Goal: Information Seeking & Learning: Find specific fact

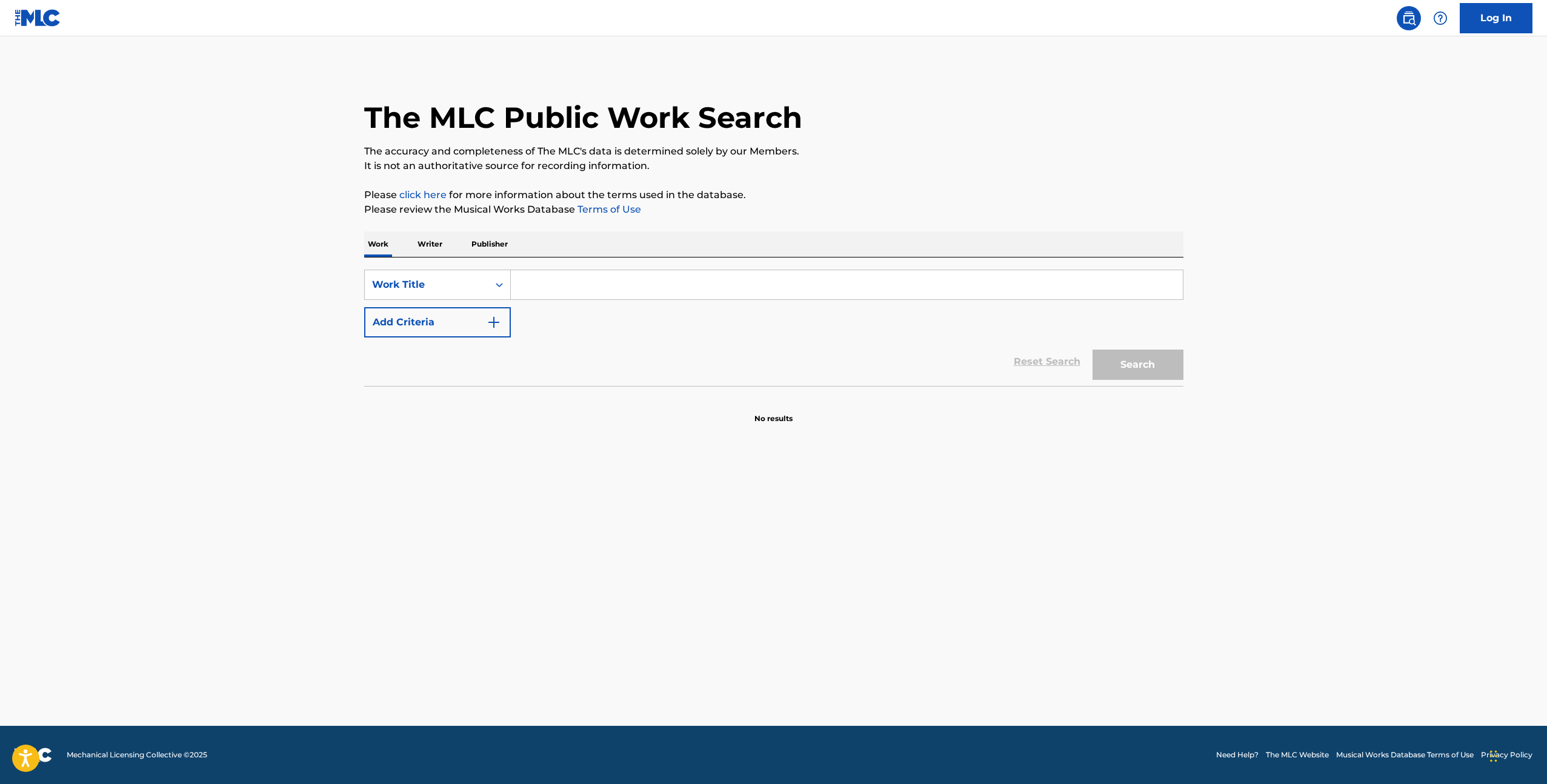
click at [572, 288] on input "Search Form" at bounding box center [847, 285] width 672 height 29
type input "The Sweetest Firl I've Ever Known"
click at [1093, 350] on button "Search" at bounding box center [1138, 365] width 91 height 30
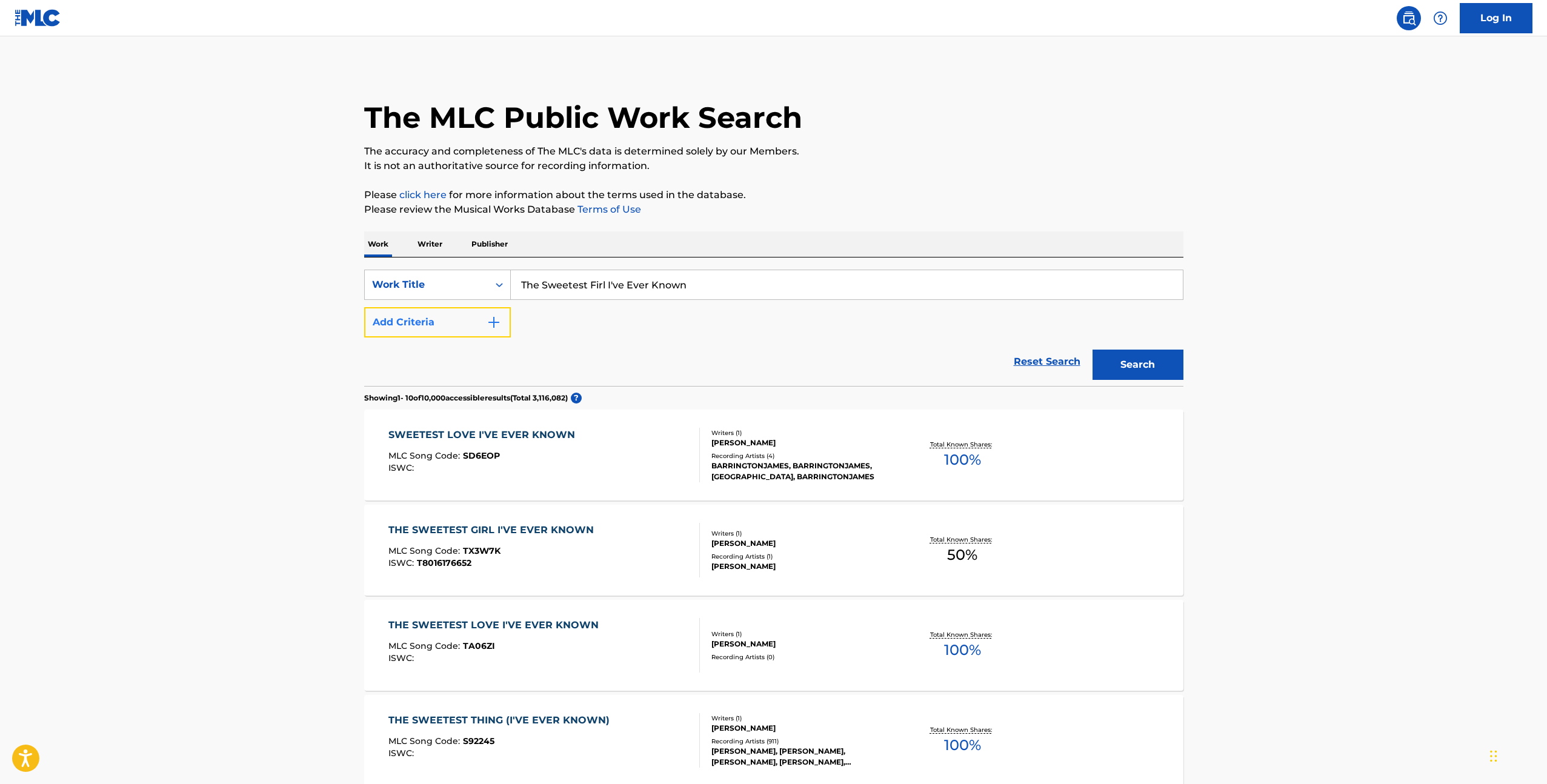
click at [477, 333] on button "Add Criteria" at bounding box center [438, 322] width 147 height 30
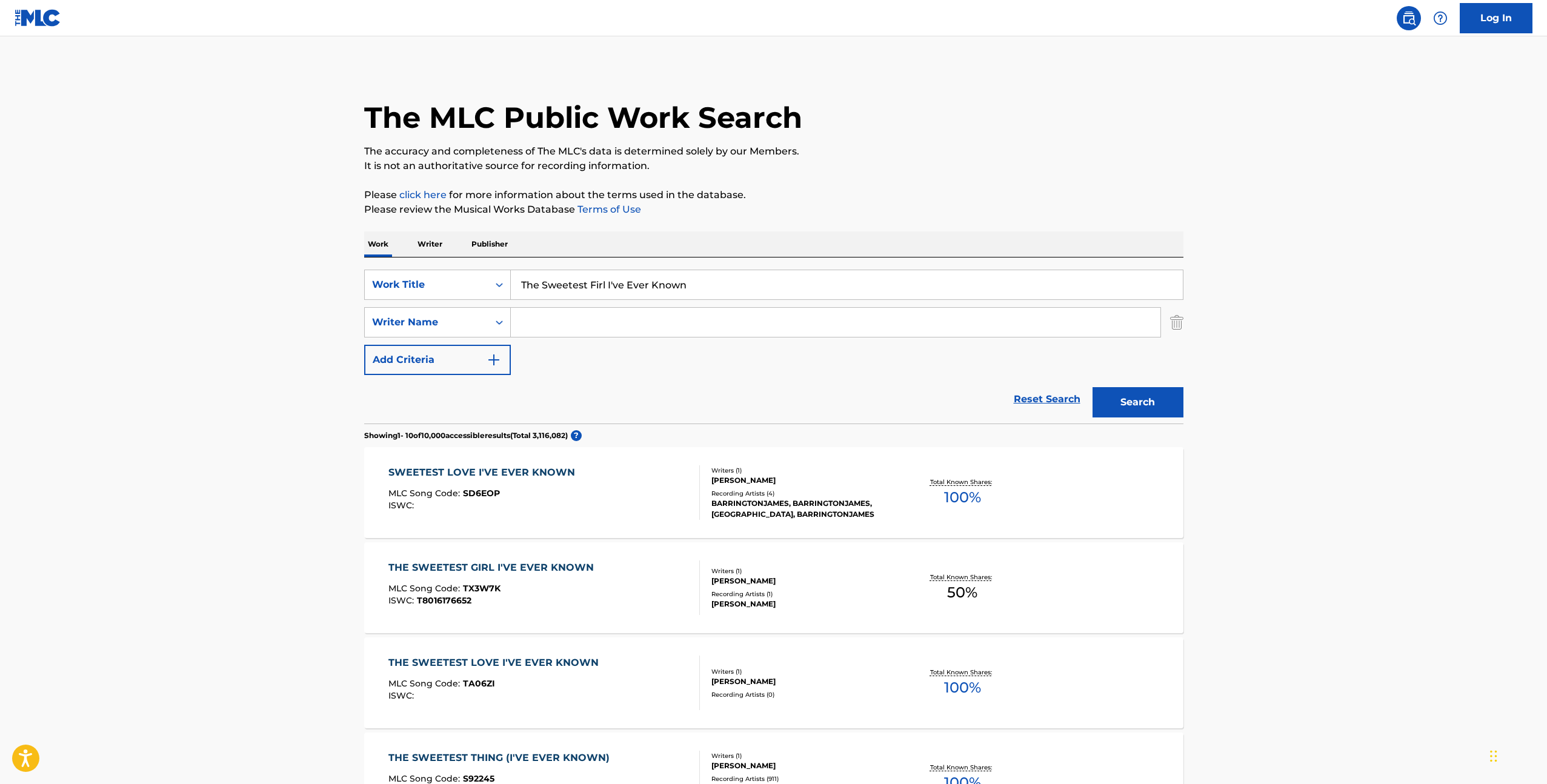
click at [602, 326] on input "Search Form" at bounding box center [836, 322] width 650 height 29
type input "[PERSON_NAME]"
click at [1093, 387] on button "Search" at bounding box center [1138, 402] width 91 height 30
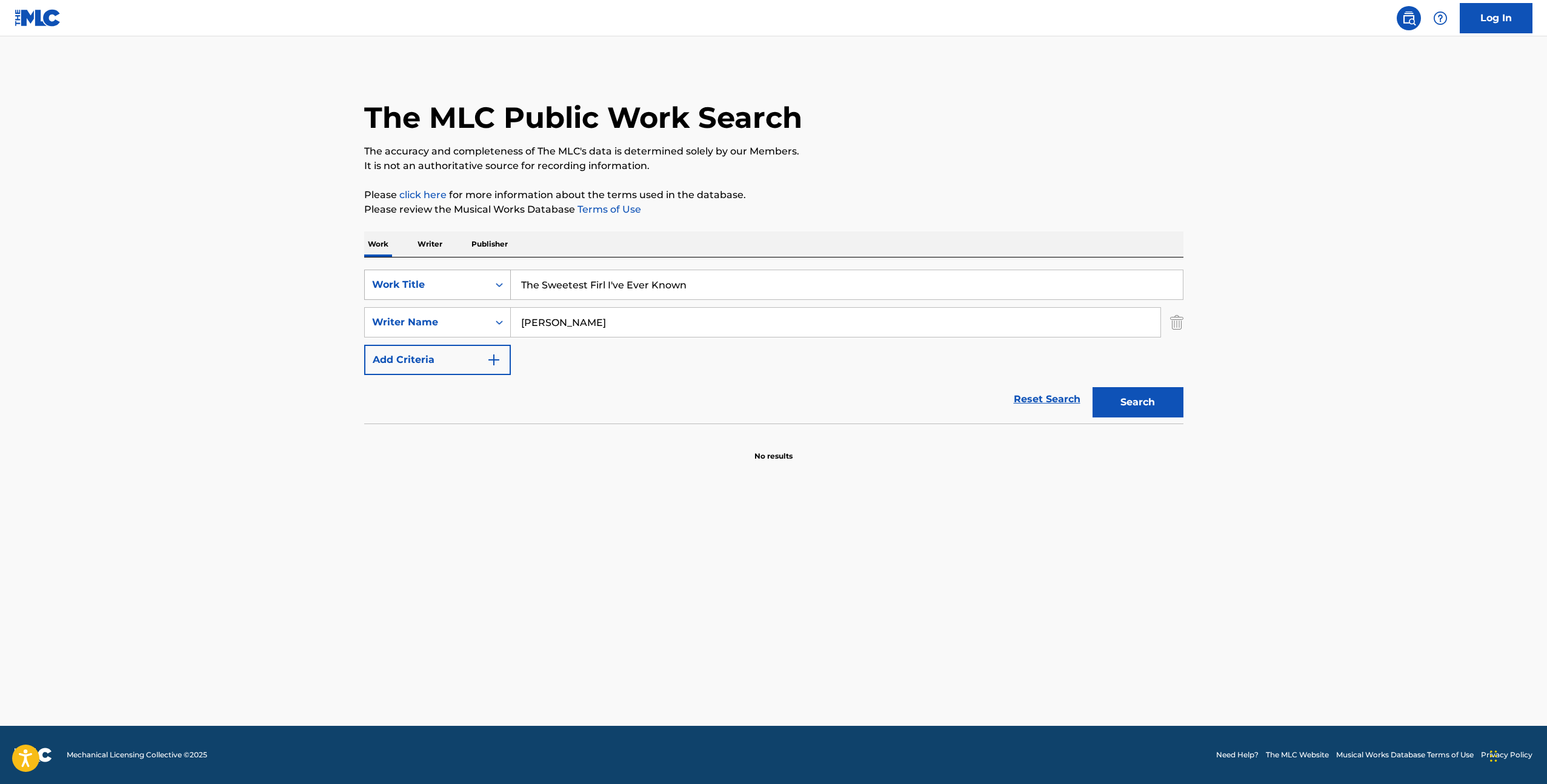
drag, startPoint x: 699, startPoint y: 285, endPoint x: 482, endPoint y: 277, distance: 217.1
click at [499, 282] on div "SearchWithCriteria07af886b-6baf-4213-8436-674ced9c07de Work Title The Sweetest …" at bounding box center [774, 285] width 819 height 30
click at [491, 246] on p "Publisher" at bounding box center [490, 243] width 44 height 25
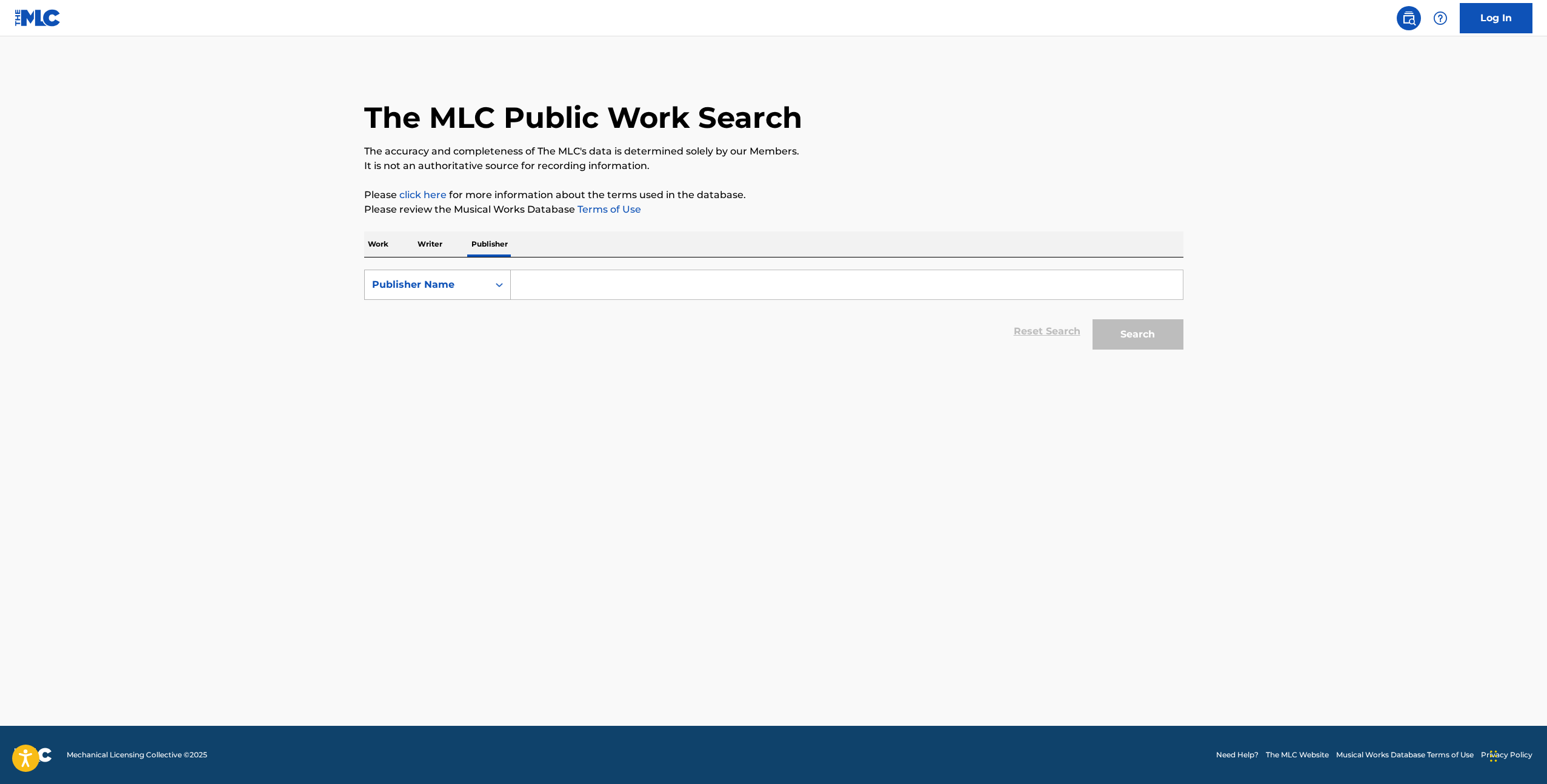
click at [491, 281] on div "Search Form" at bounding box center [499, 285] width 22 height 22
click at [561, 280] on input "Search Form" at bounding box center [847, 285] width 672 height 29
type input "Bluebonnet Publishing co"
click at [1093, 319] on button "Search" at bounding box center [1138, 334] width 91 height 30
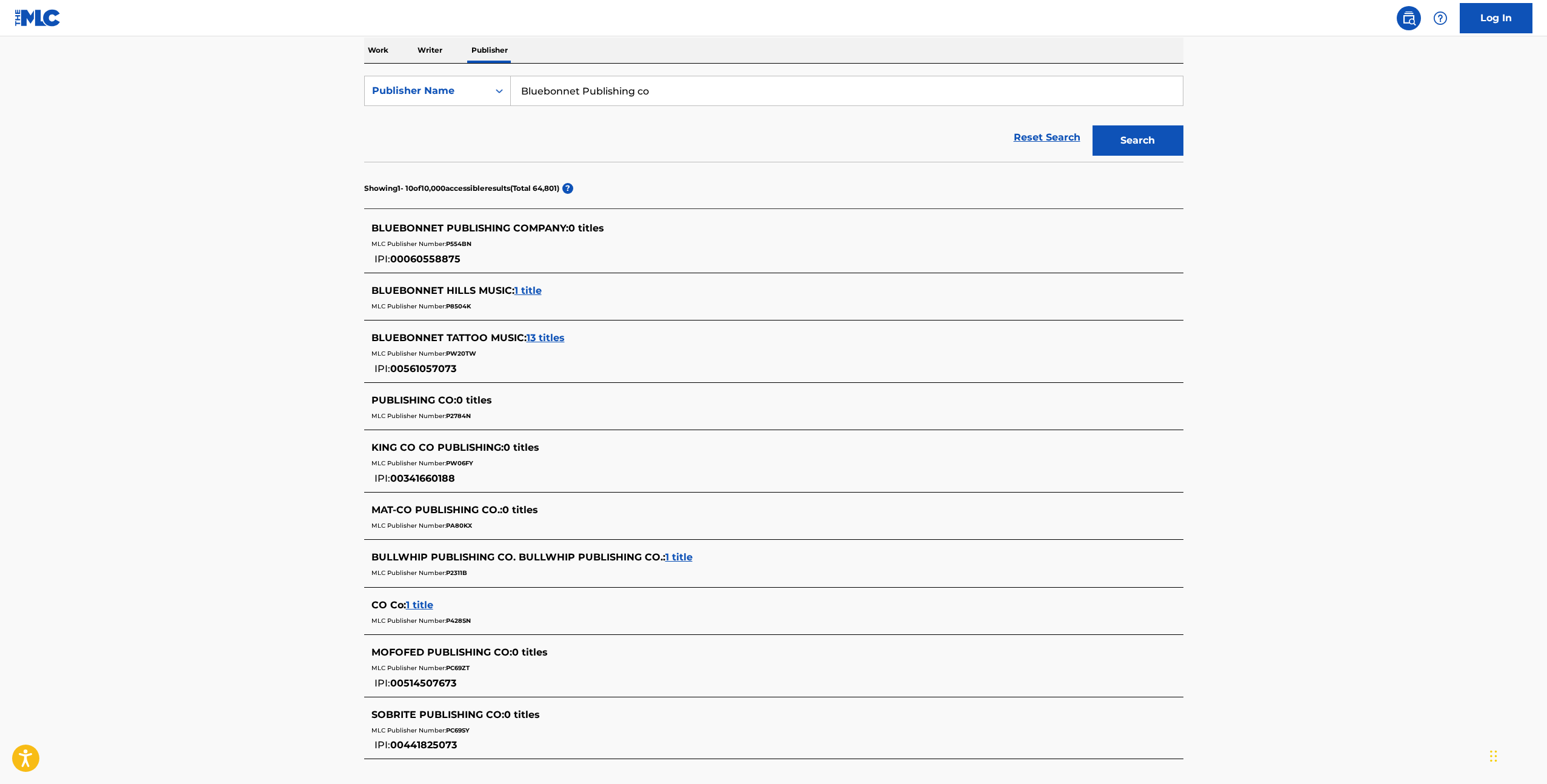
scroll to position [195, 0]
drag, startPoint x: 584, startPoint y: 91, endPoint x: 735, endPoint y: 100, distance: 151.3
click at [735, 100] on input "Bluebonnet Publishing co" at bounding box center [847, 90] width 672 height 29
